Goal: Complete application form: Complete application form

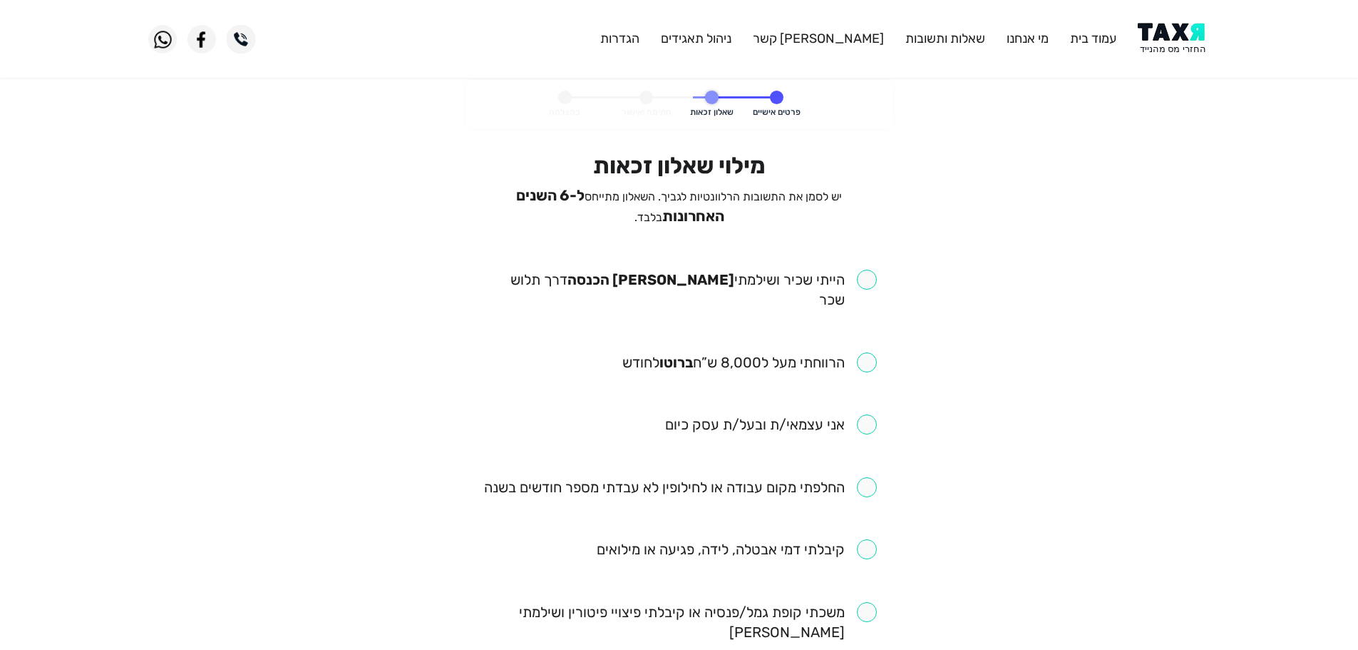
click at [869, 282] on input "checkbox" at bounding box center [679, 290] width 395 height 40
checkbox input "true"
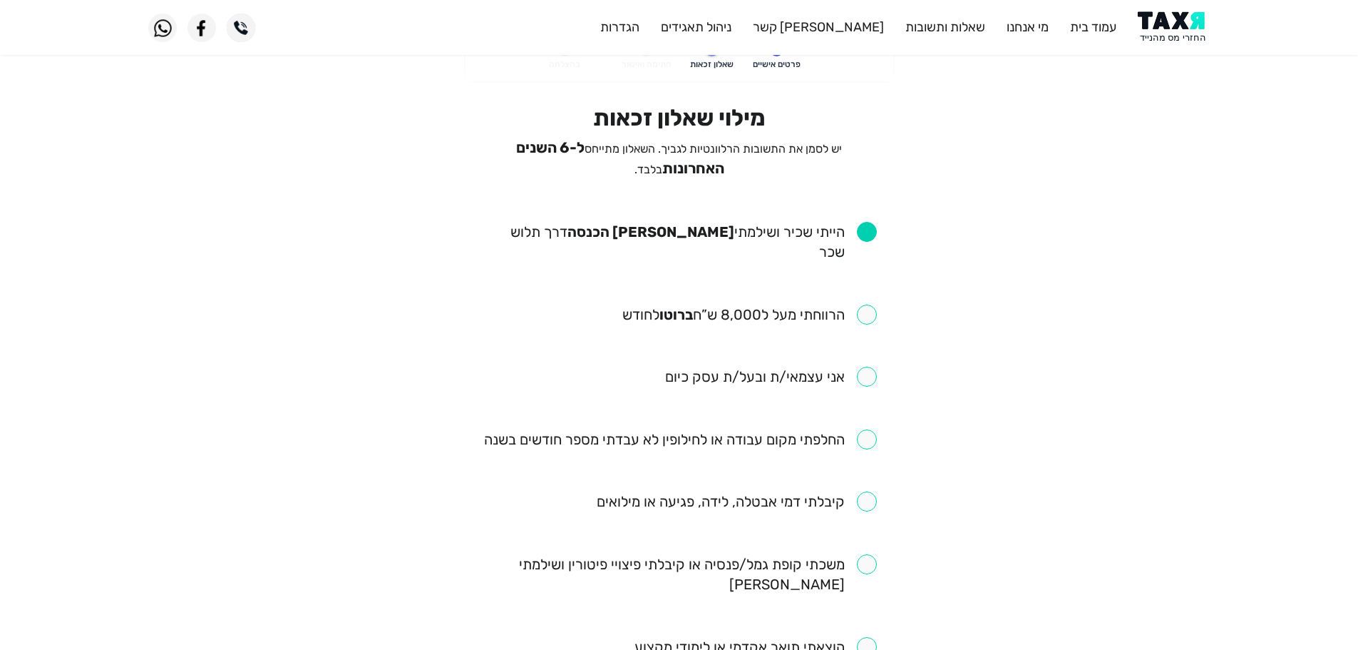
scroll to position [71, 0]
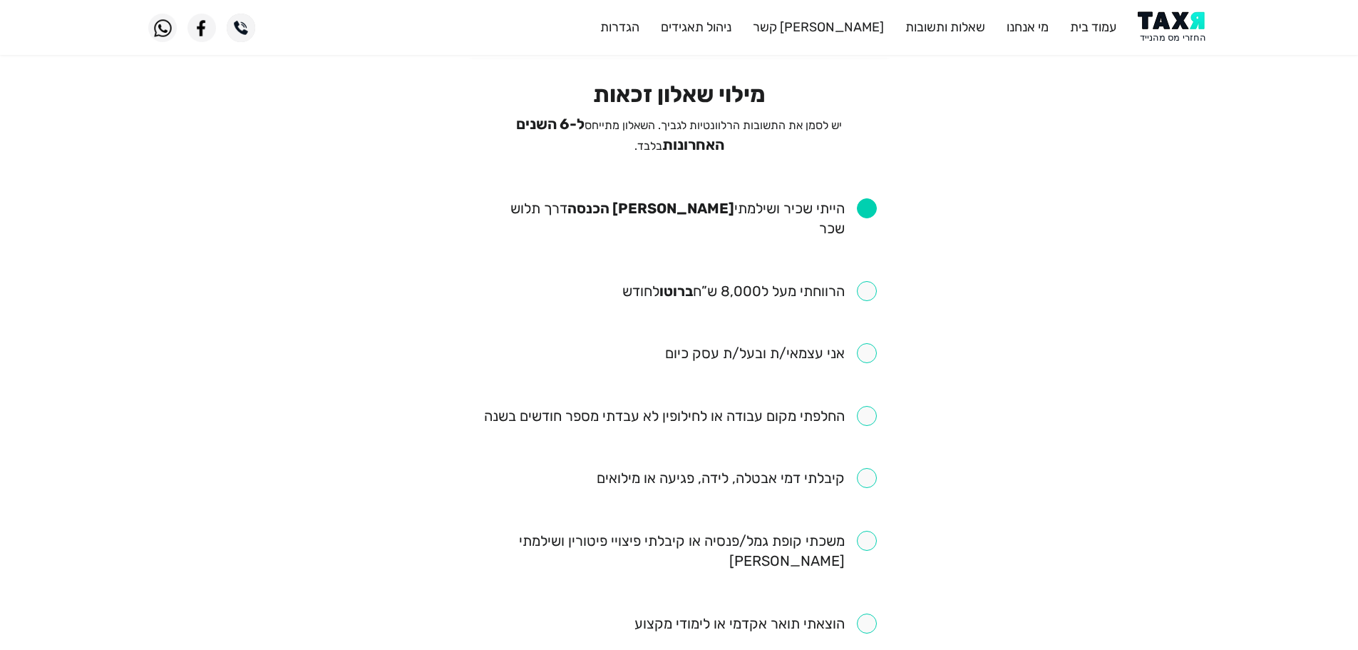
click at [871, 281] on input "checkbox" at bounding box center [749, 291] width 255 height 20
checkbox input "true"
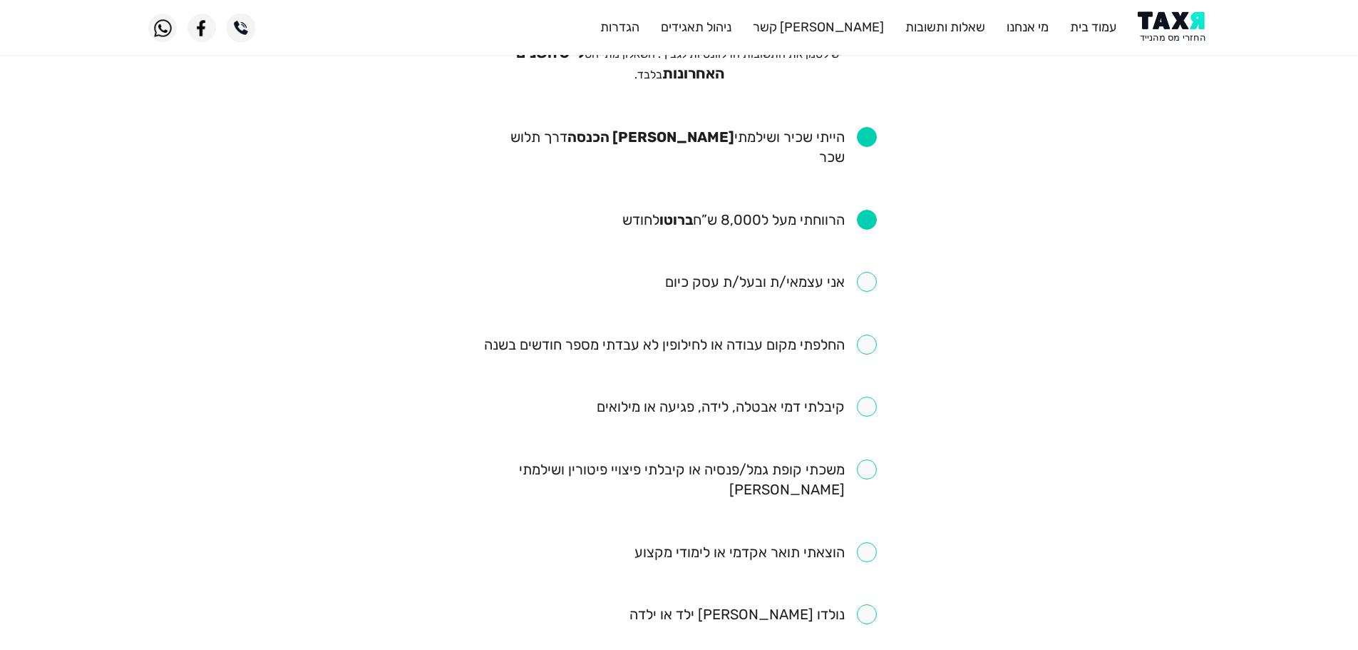
click at [870, 334] on input "checkbox" at bounding box center [680, 344] width 393 height 20
checkbox input "true"
click at [870, 396] on input "checkbox" at bounding box center [737, 406] width 280 height 20
checkbox input "true"
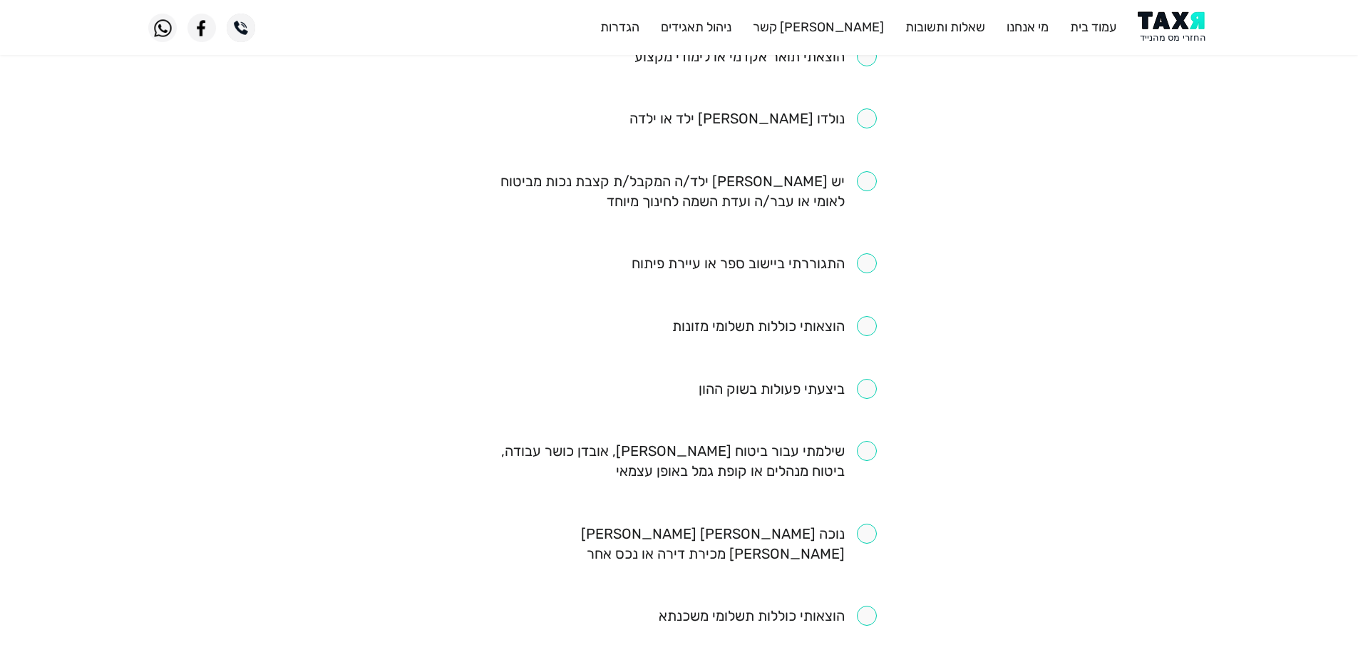
scroll to position [642, 0]
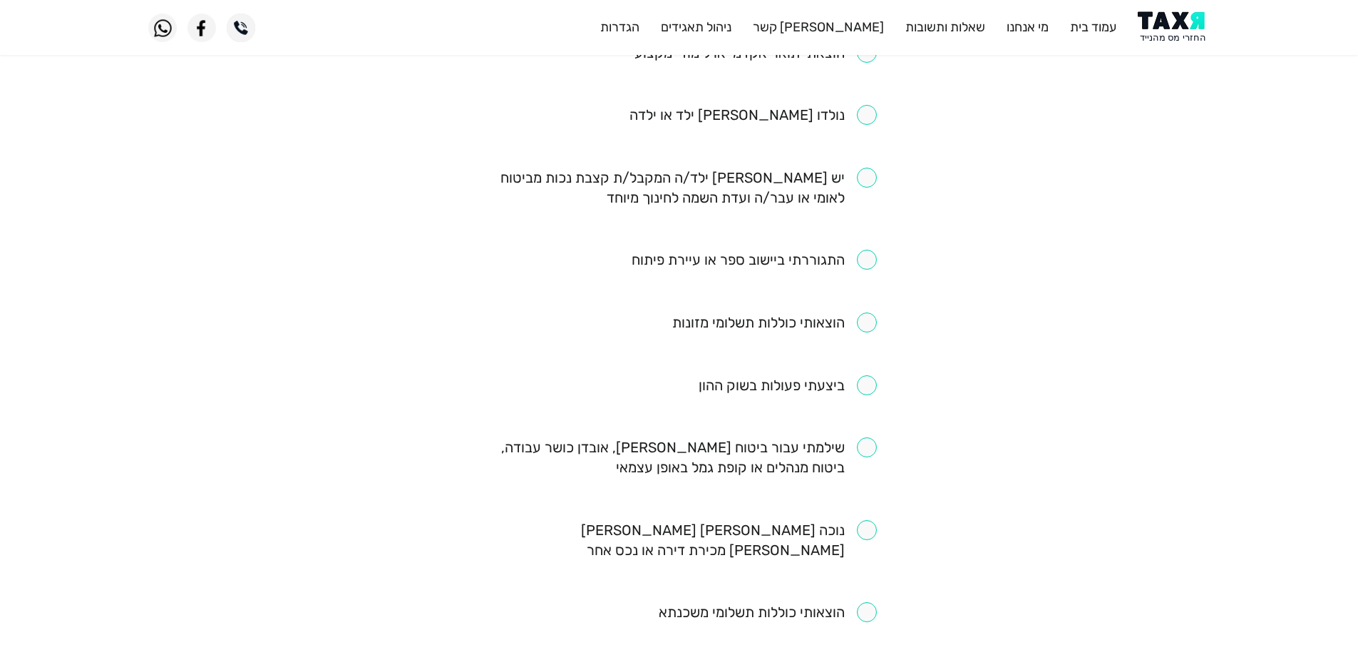
click at [864, 437] on input "checkbox" at bounding box center [679, 457] width 395 height 40
checkbox input "true"
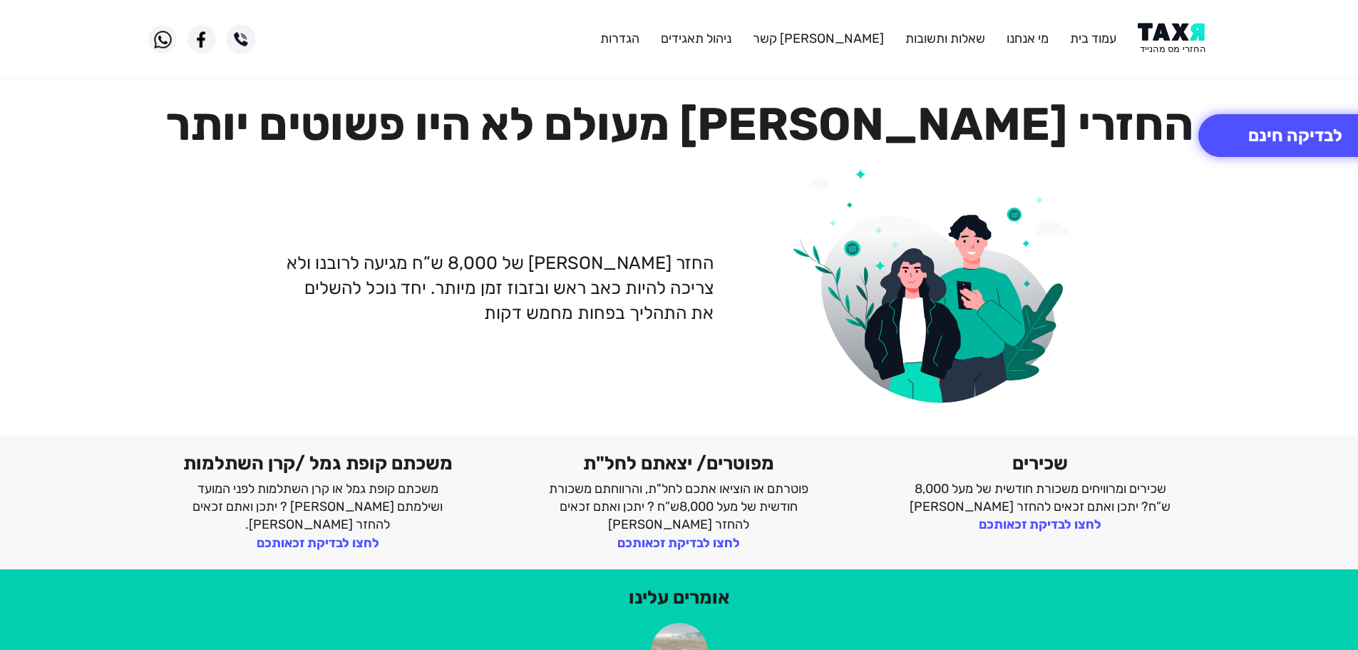
click at [1164, 27] on img at bounding box center [1174, 39] width 72 height 32
click at [1168, 35] on img at bounding box center [1174, 39] width 72 height 32
click at [1166, 45] on img at bounding box center [1174, 39] width 72 height 32
click at [1258, 130] on button "לבדיקה חינם" at bounding box center [1296, 135] width 194 height 43
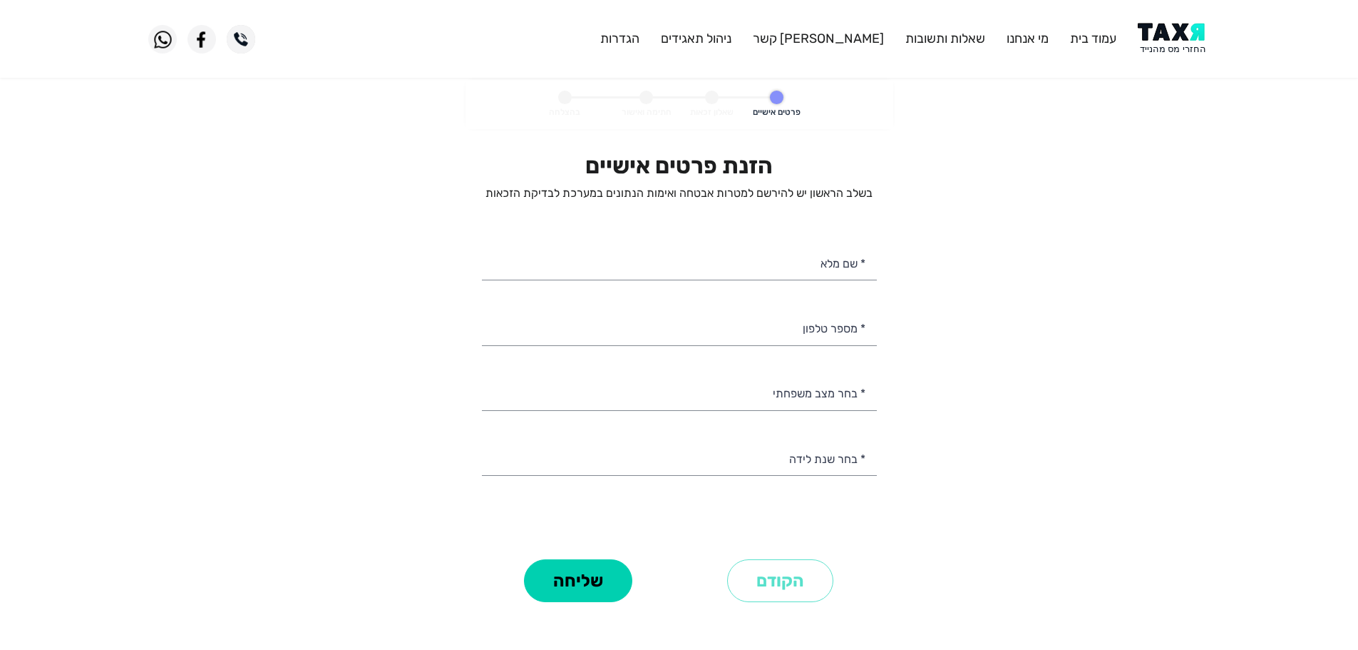
select select
click at [841, 339] on input "* מספר טלפון" at bounding box center [679, 327] width 395 height 36
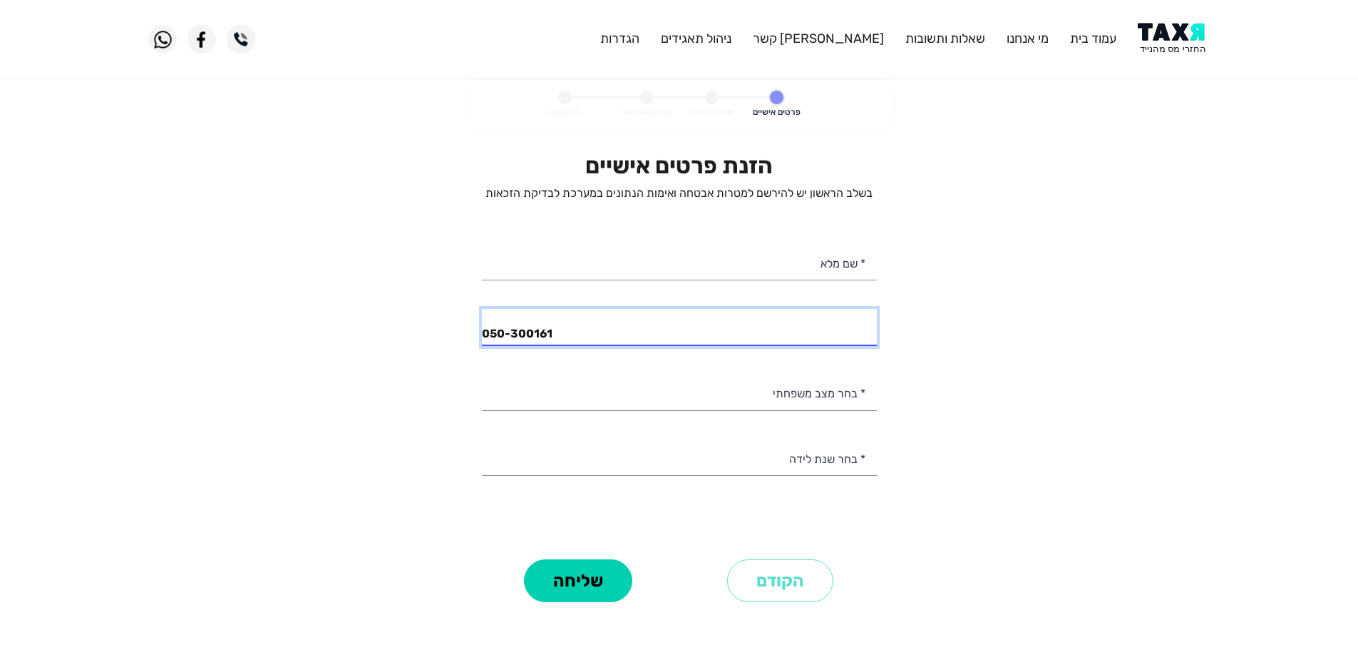
type input "050-3001610"
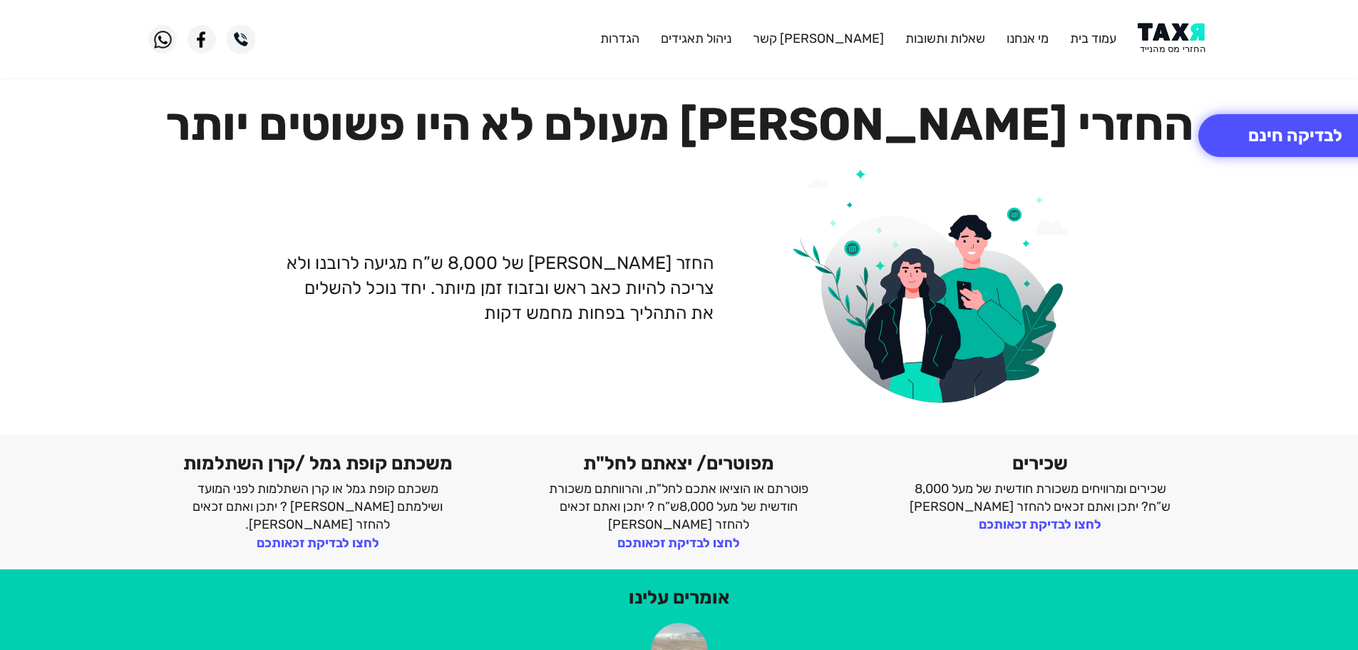
click at [1174, 36] on img at bounding box center [1174, 39] width 72 height 32
click at [1167, 31] on img at bounding box center [1174, 39] width 72 height 32
click at [1161, 43] on img at bounding box center [1174, 39] width 72 height 32
click at [1176, 41] on img at bounding box center [1174, 39] width 72 height 32
click at [1189, 31] on img at bounding box center [1174, 39] width 72 height 32
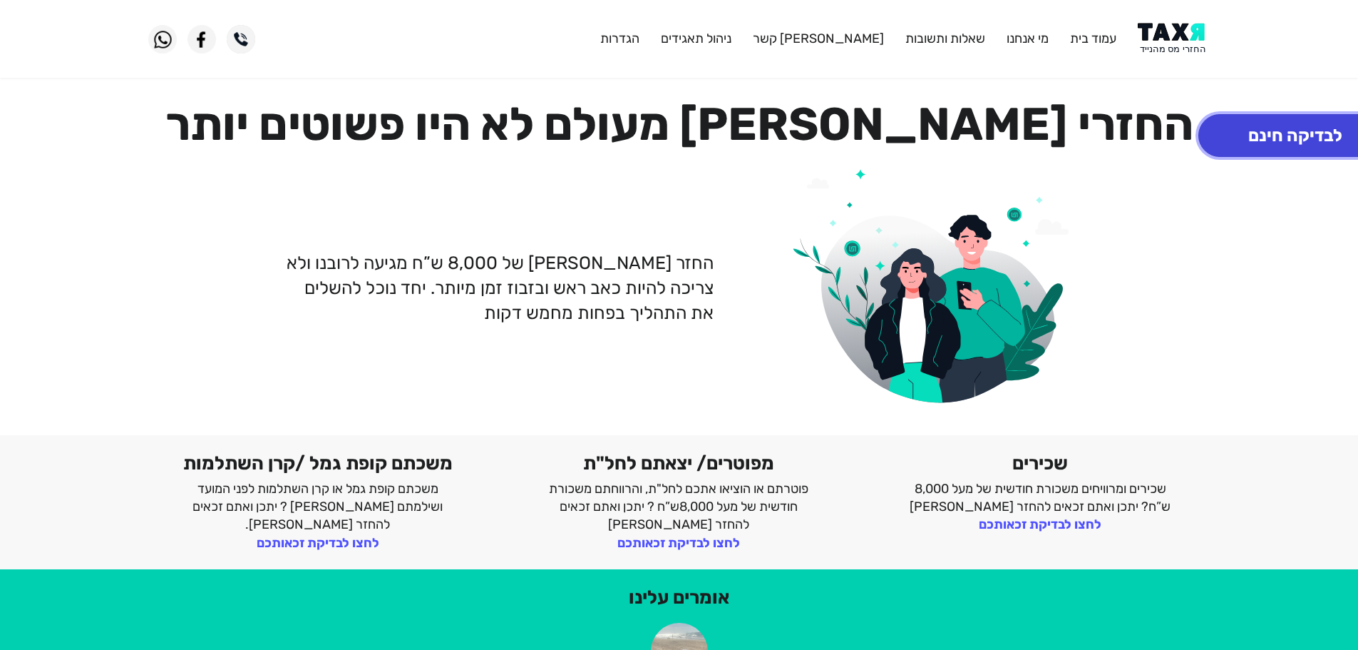
click at [1275, 130] on button "לבדיקה חינם" at bounding box center [1296, 135] width 194 height 43
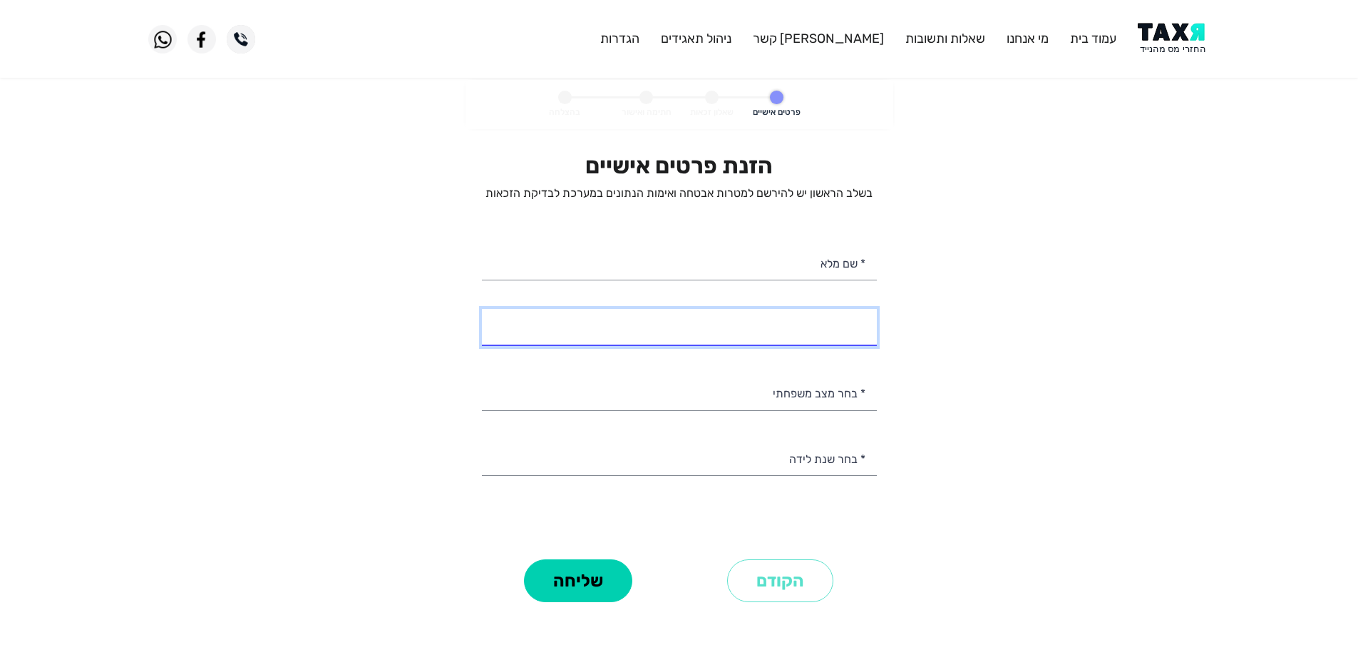
click at [808, 324] on input "* מספר טלפון" at bounding box center [679, 327] width 395 height 36
type input "054-9499698"
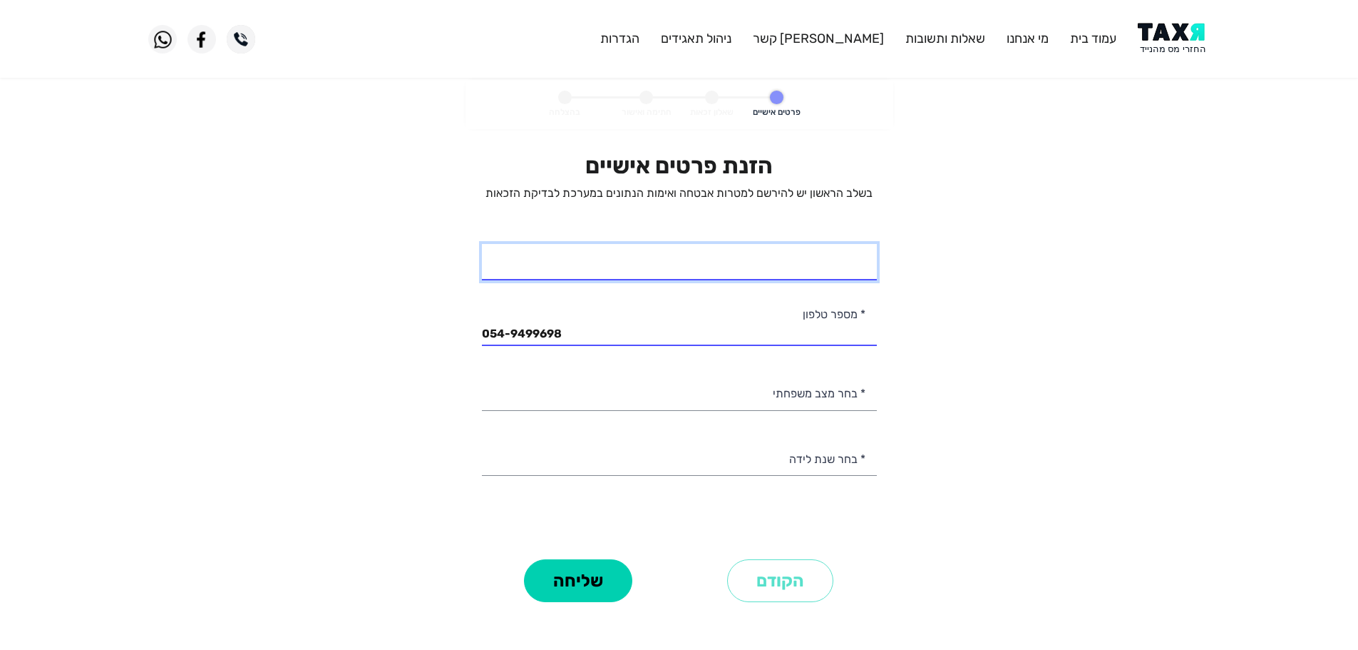
click at [814, 257] on input "* שם מלא" at bounding box center [679, 262] width 395 height 36
click at [838, 270] on input "יזן חוגיראט" at bounding box center [679, 262] width 395 height 36
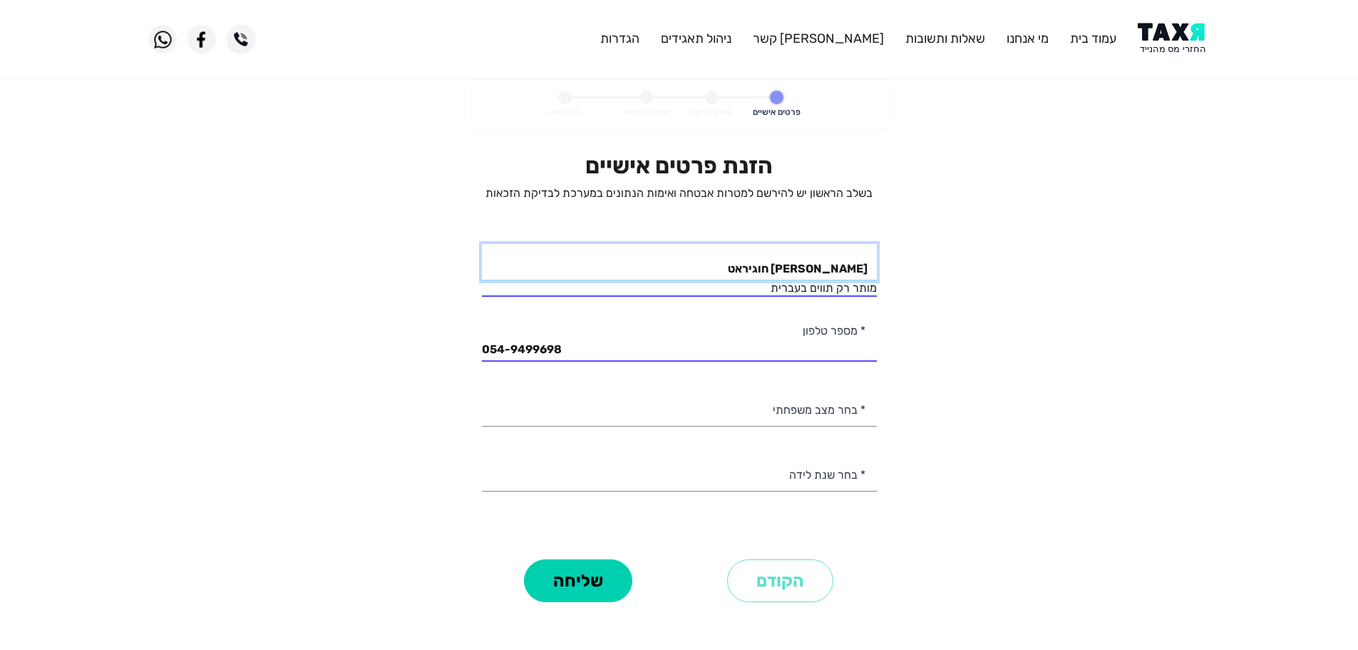
type input "יזן חוגיראט"
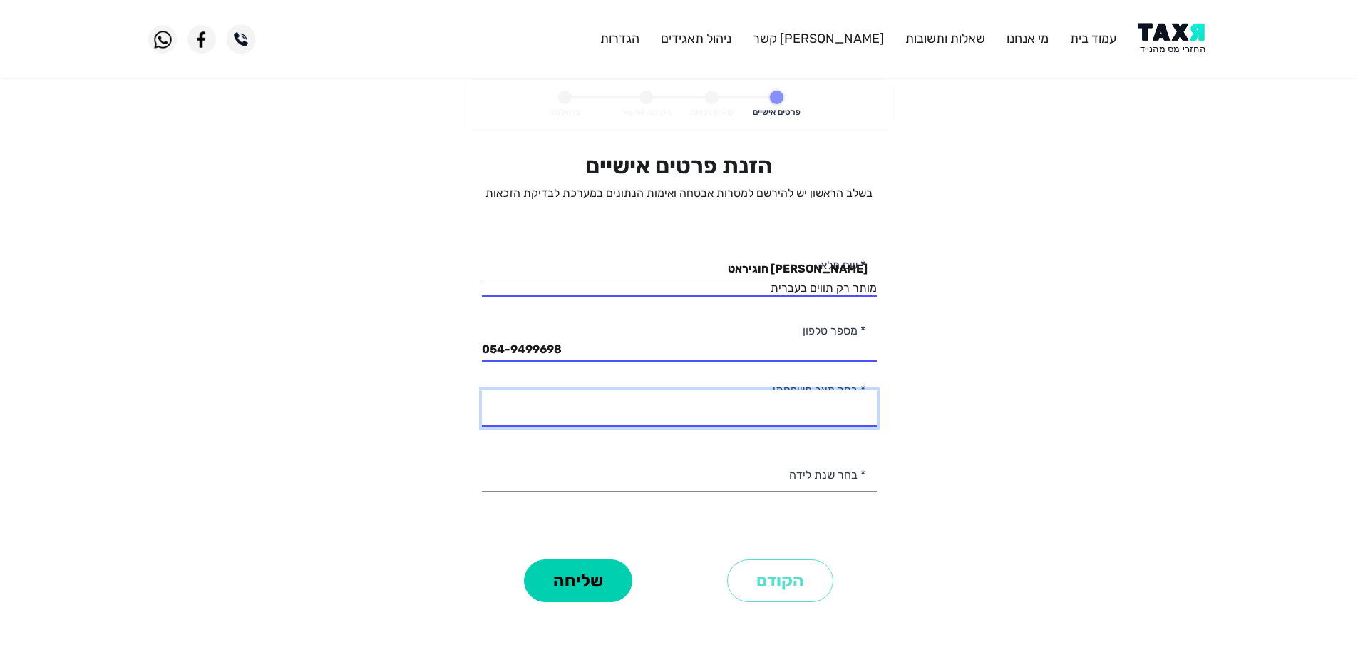
click at [823, 419] on div "הזנת פרטים אישיים בשלב הראשון יש להירשם למטרות אבטחה ואימות הנתונים במערכת לבדי…" at bounding box center [679, 353] width 395 height 403
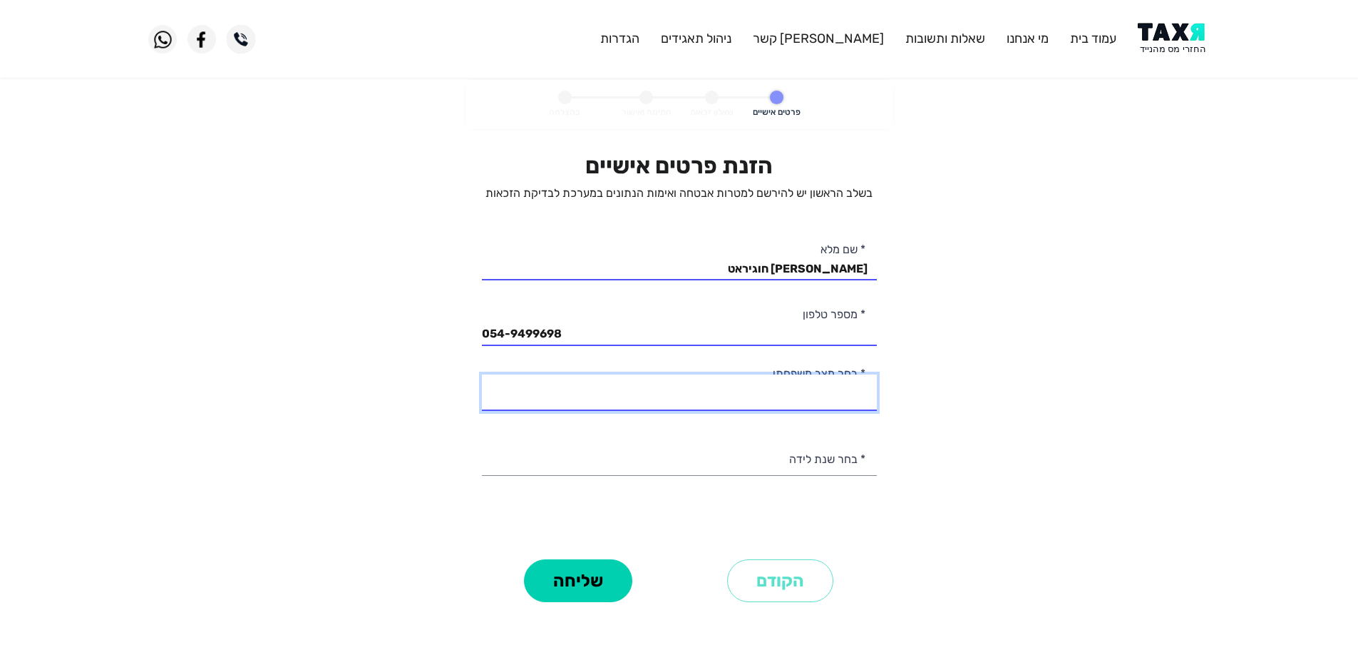
select select "1: Single"
click at [482, 374] on select "רווק/ה נשוי/אה גרוש/ה אלמן/נה" at bounding box center [679, 392] width 395 height 36
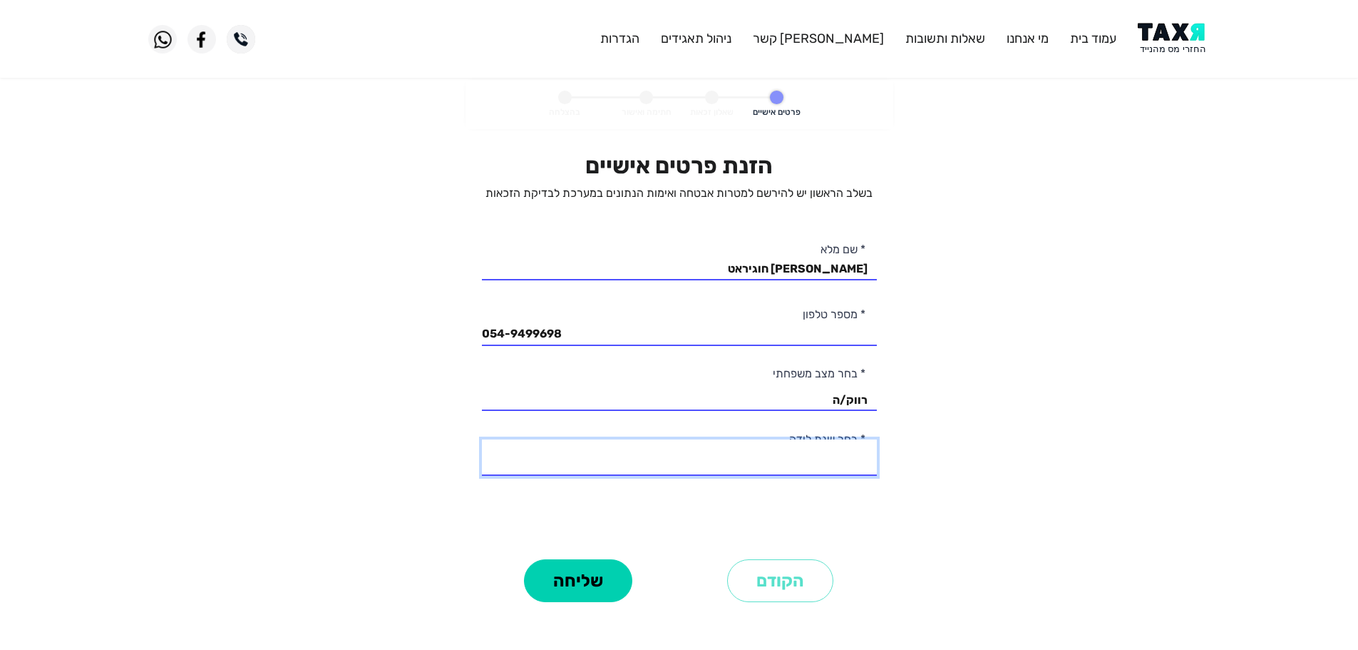
click at [844, 461] on select "2003 2002 2001 2000 1999 1998 1997 1996 1995 1994 1993 1992 1991 1990 1989 1988…" at bounding box center [679, 457] width 395 height 36
select select "3: 2001"
click at [482, 439] on select "2003 2002 2001 2000 1999 1998 1997 1996 1995 1994 1993 1992 1991 1990 1989 1988…" at bounding box center [679, 457] width 395 height 36
click at [607, 583] on button "שליחה" at bounding box center [578, 580] width 108 height 43
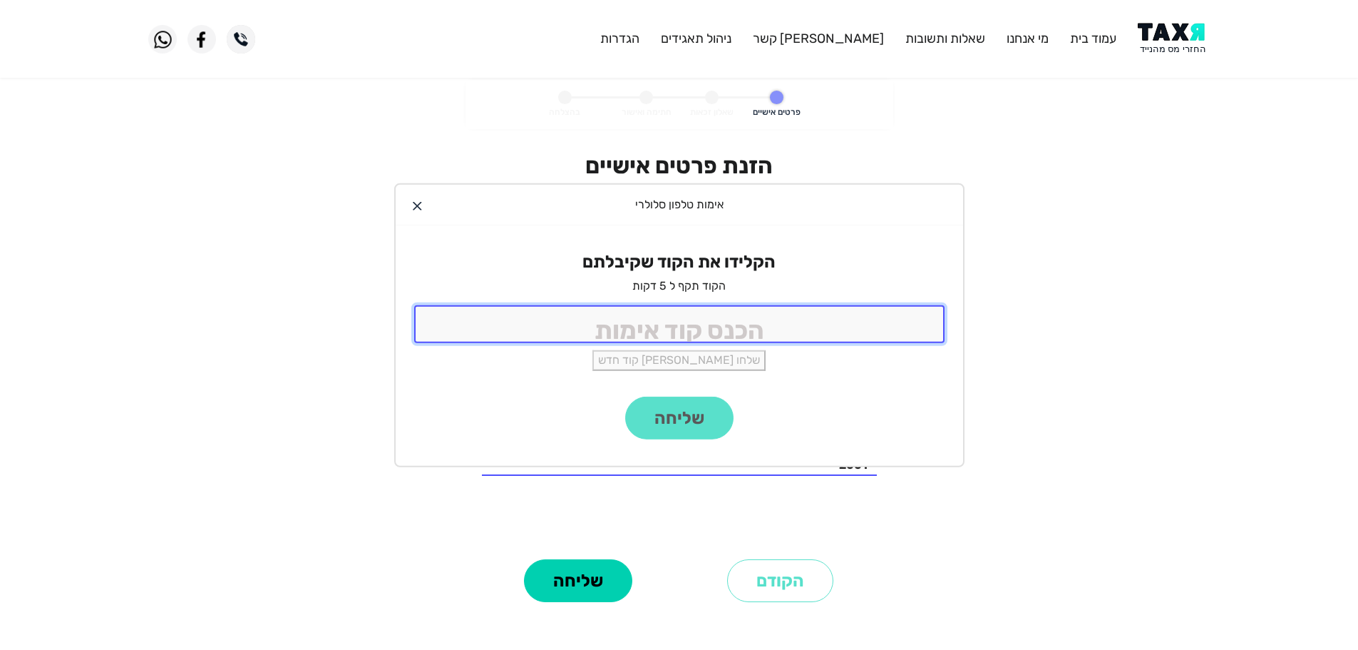
click at [727, 337] on input "tel" at bounding box center [679, 324] width 530 height 38
type input "9988"
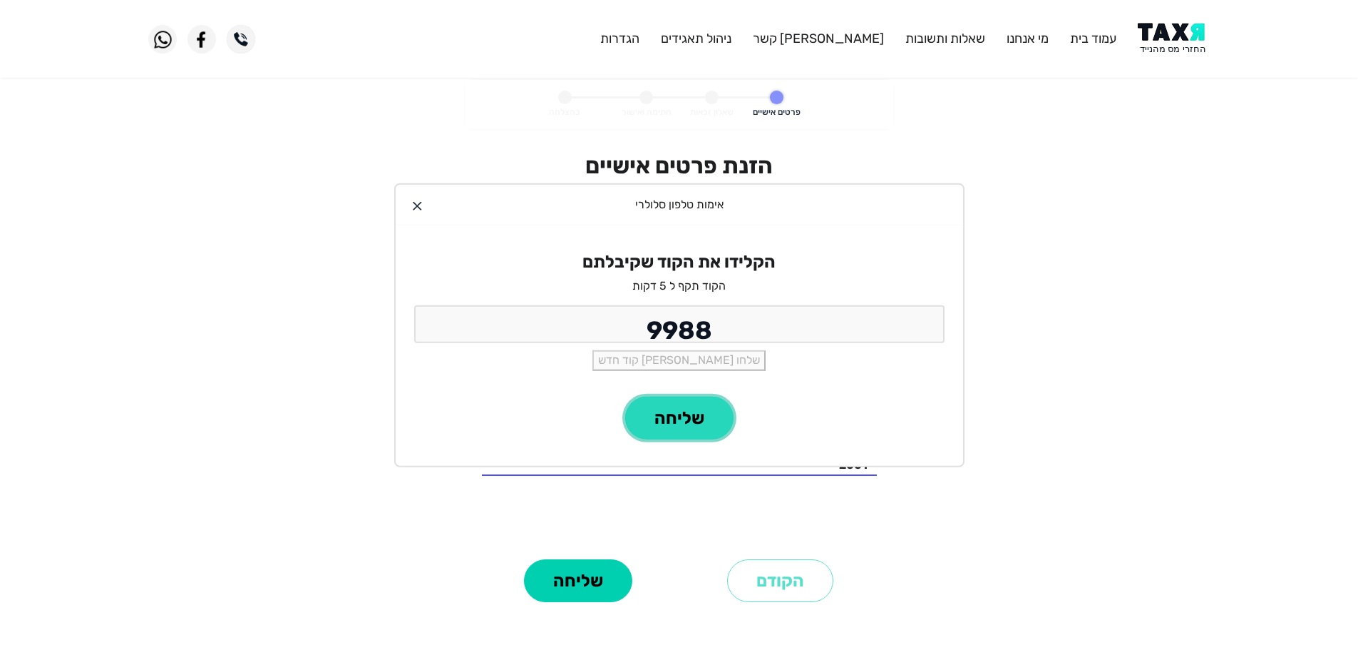
click at [679, 416] on button "שליחה" at bounding box center [679, 417] width 108 height 43
